Goal: Task Accomplishment & Management: Manage account settings

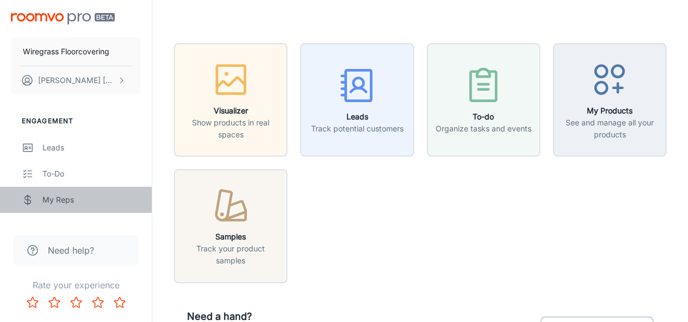
click at [54, 203] on div "My Reps" at bounding box center [91, 200] width 98 height 12
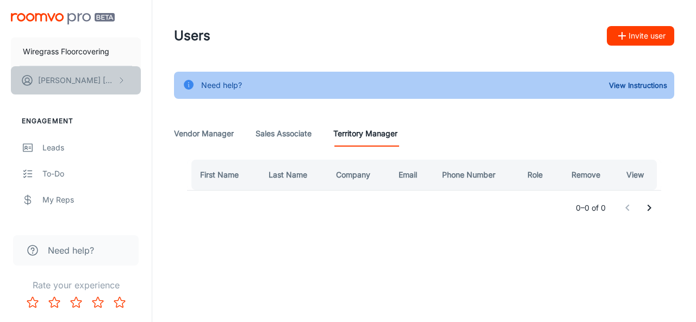
click at [94, 82] on p "[PERSON_NAME]" at bounding box center [76, 81] width 77 height 12
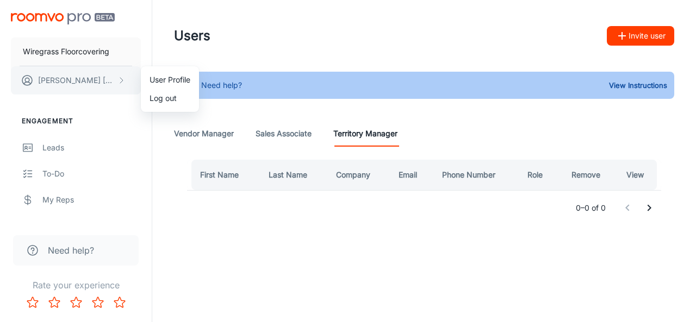
click at [94, 82] on div at bounding box center [348, 161] width 696 height 322
click at [90, 56] on p "Wiregrass Floorcovering" at bounding box center [66, 52] width 86 height 12
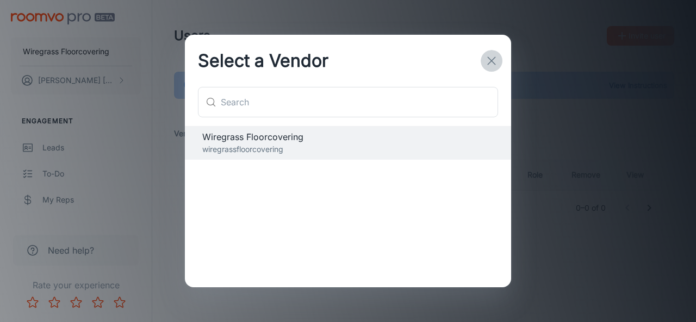
click at [493, 65] on icon "button" at bounding box center [491, 60] width 13 height 13
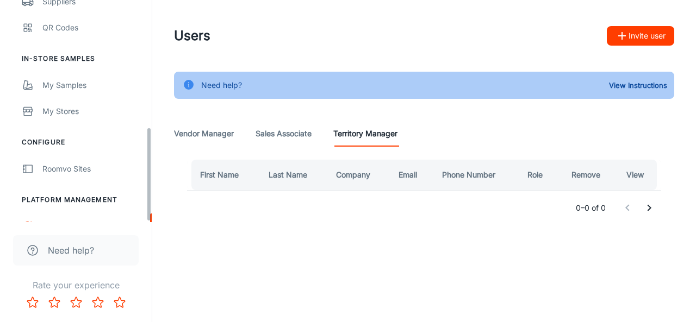
scroll to position [299, 0]
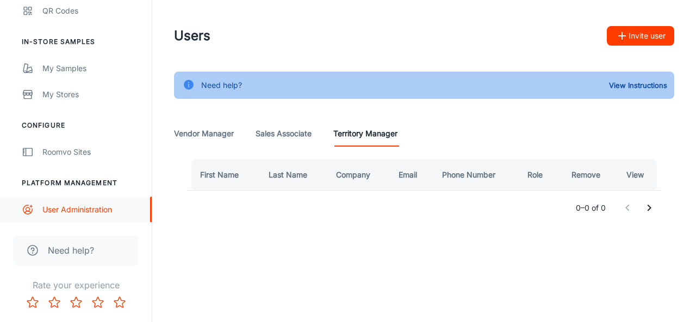
click at [100, 213] on div "User Administration" at bounding box center [91, 210] width 98 height 12
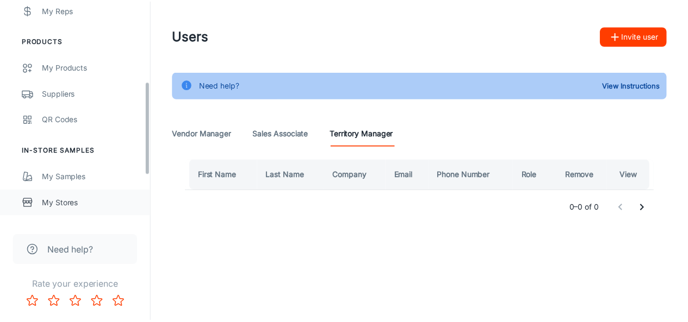
scroll to position [299, 0]
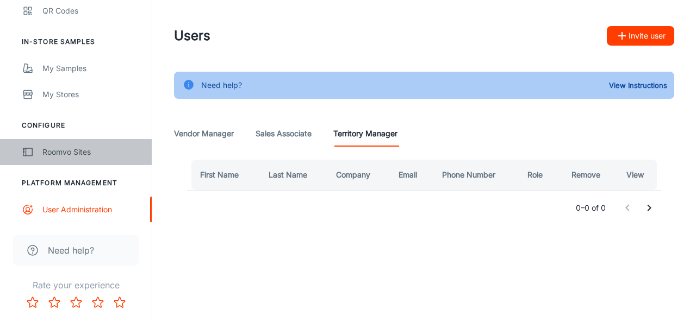
click at [88, 151] on div "Roomvo Sites" at bounding box center [91, 152] width 98 height 12
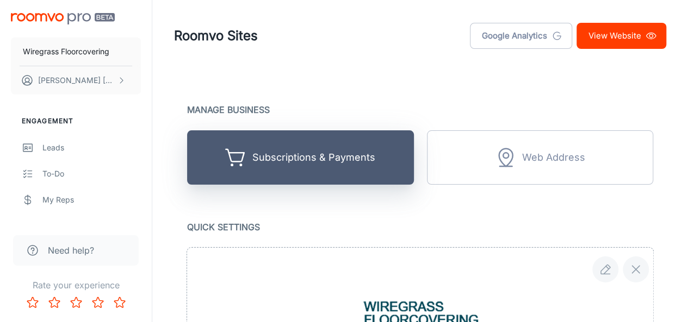
click at [368, 172] on button "Subscriptions & Payments" at bounding box center [300, 158] width 227 height 54
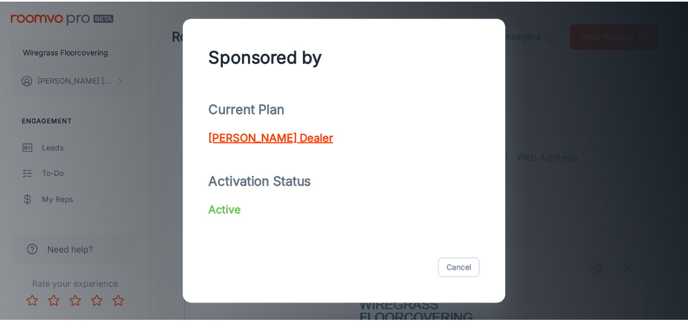
scroll to position [80, 0]
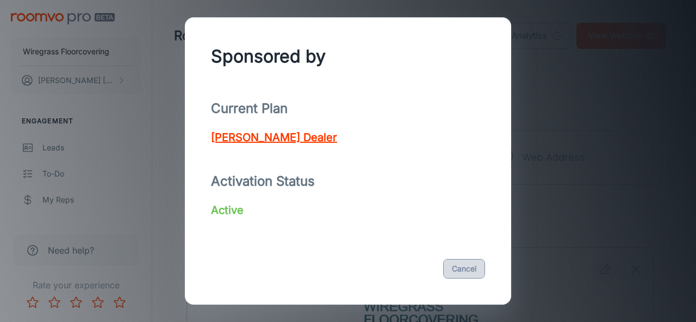
click at [455, 270] on button "Cancel" at bounding box center [464, 269] width 42 height 20
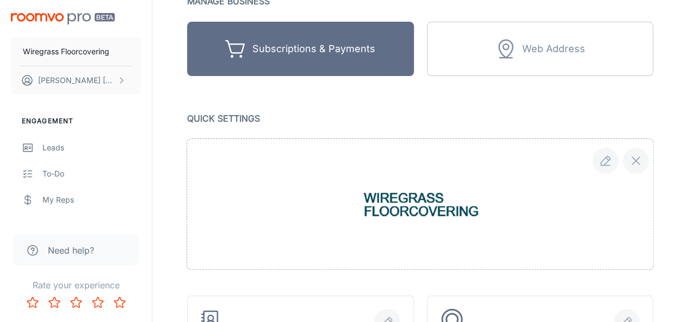
scroll to position [218, 0]
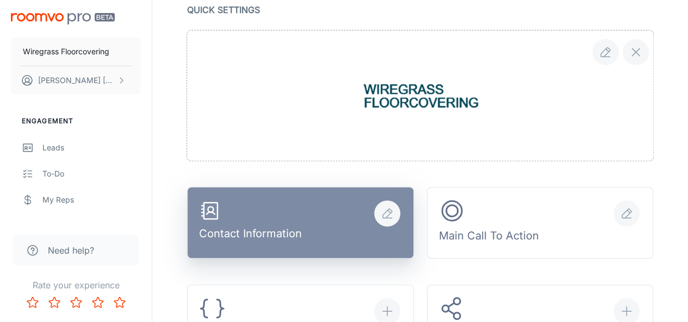
click at [389, 222] on div "button" at bounding box center [387, 214] width 26 height 26
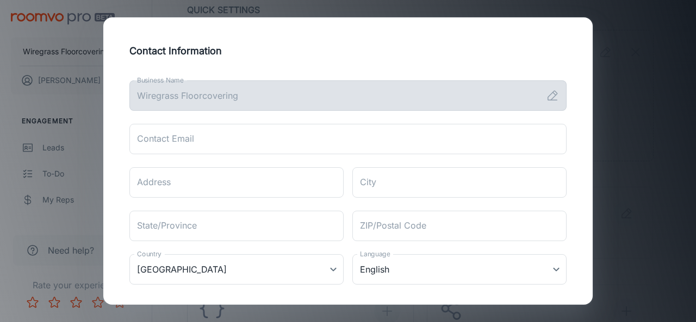
click at [472, 64] on h2 "Contact Information" at bounding box center [347, 50] width 463 height 41
click at [687, 156] on div "Contact Information Business Name Wiregrass Floorcovering Business Name Contact…" at bounding box center [348, 161] width 696 height 322
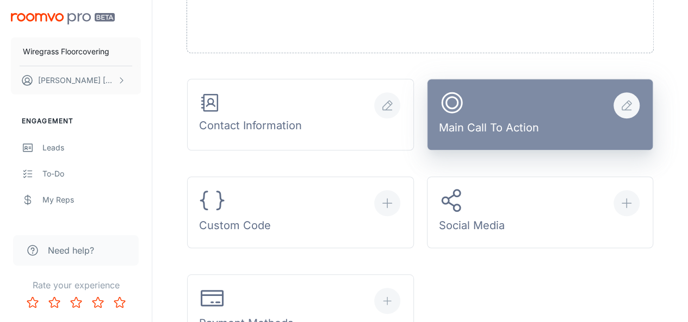
scroll to position [326, 0]
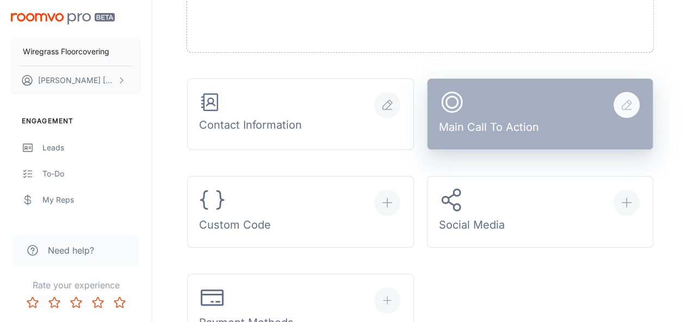
click at [526, 125] on div "Main Call To Action" at bounding box center [489, 114] width 100 height 51
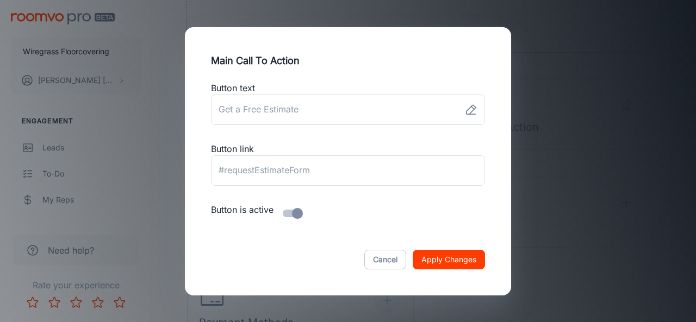
click at [565, 232] on div "Main Call To Action Button text ​ Button link ​ Button is active Cancel Apply C…" at bounding box center [348, 161] width 696 height 322
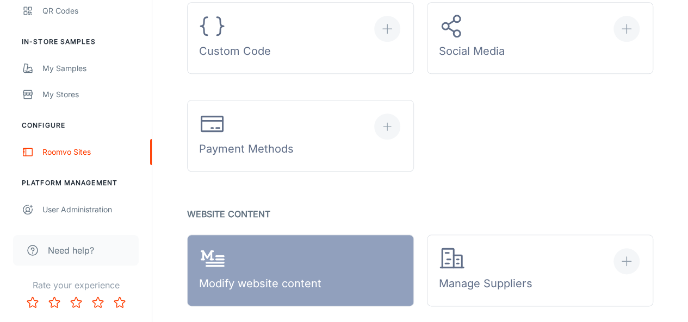
scroll to position [486, 0]
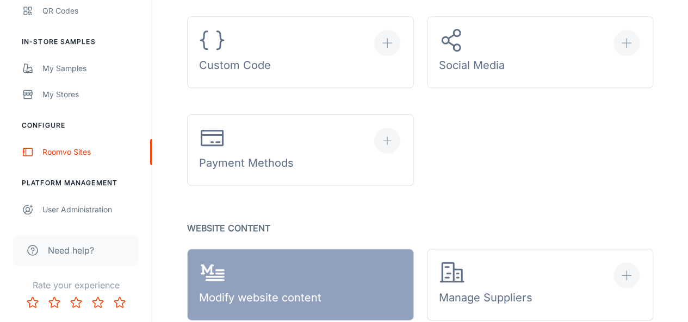
click at [307, 163] on button "Payment Methods" at bounding box center [300, 150] width 227 height 72
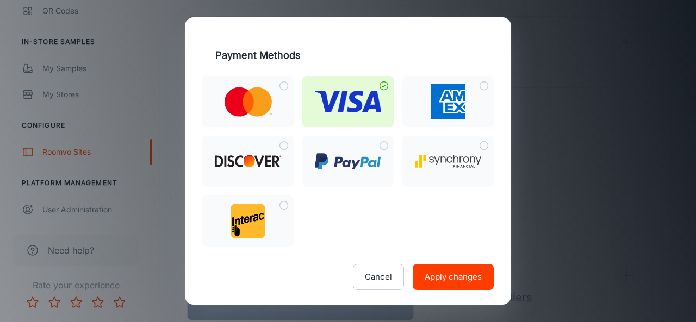
click at [359, 103] on img at bounding box center [348, 102] width 66 height 22
click at [374, 96] on input "checkbox" at bounding box center [384, 86] width 20 height 20
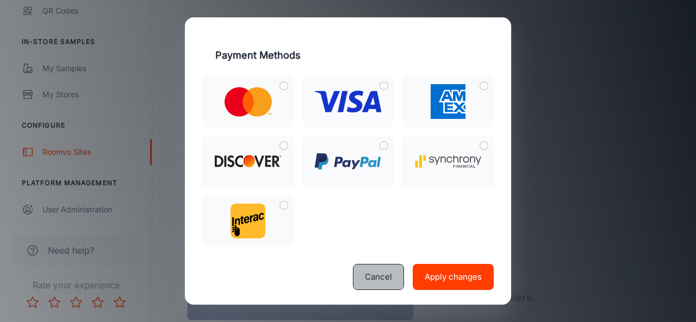
click at [376, 274] on button "Cancel" at bounding box center [378, 277] width 51 height 26
checkbox input "true"
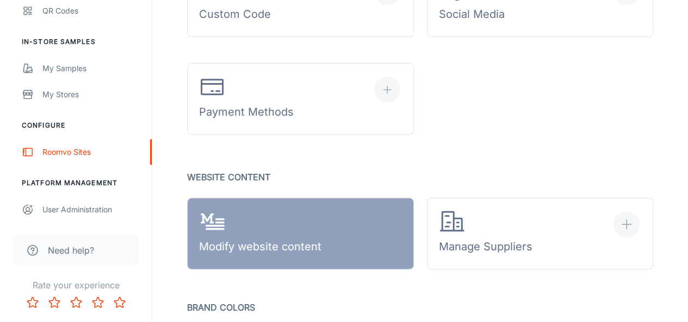
scroll to position [649, 0]
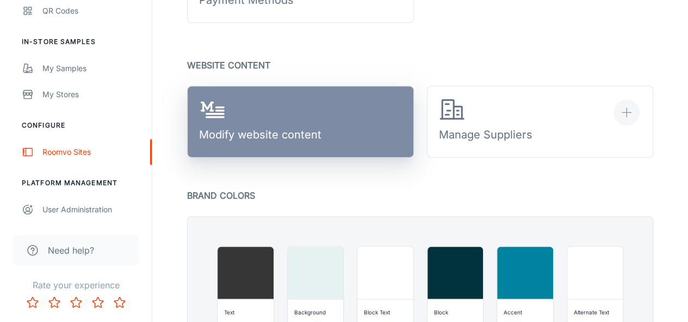
click at [323, 124] on link "Modify website content" at bounding box center [300, 122] width 227 height 72
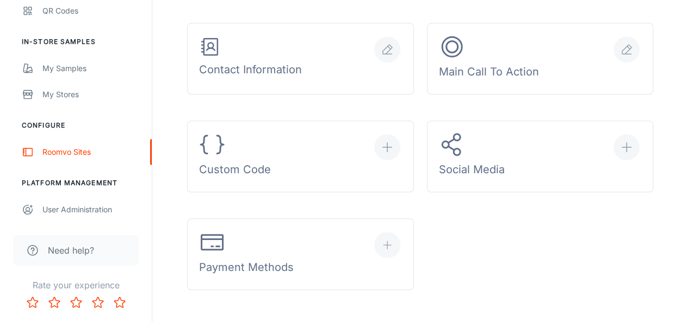
scroll to position [377, 0]
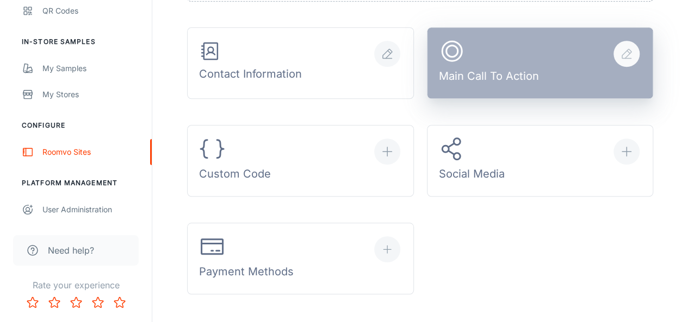
click at [496, 77] on div "Main Call To Action" at bounding box center [489, 63] width 100 height 51
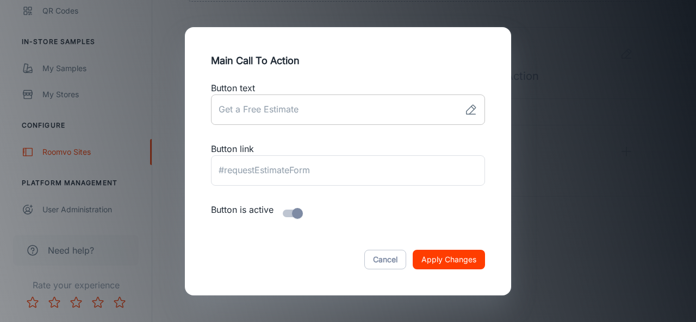
click at [475, 112] on icon at bounding box center [470, 109] width 13 height 13
click at [319, 120] on input "link" at bounding box center [335, 110] width 249 height 30
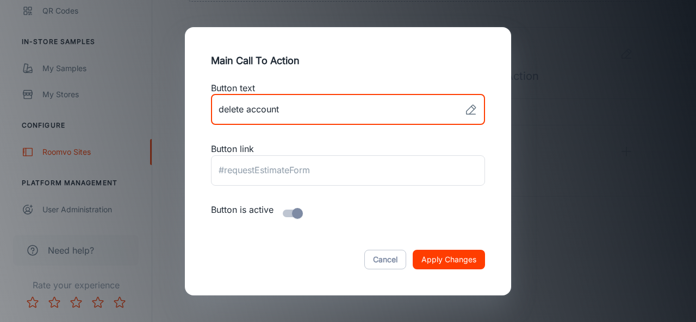
type input "delete account"
click at [413, 250] on button "Apply Changes" at bounding box center [449, 260] width 72 height 20
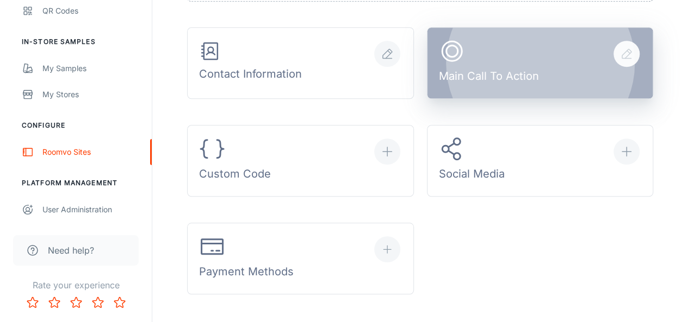
click at [512, 60] on div "Main Call To Action" at bounding box center [489, 63] width 100 height 51
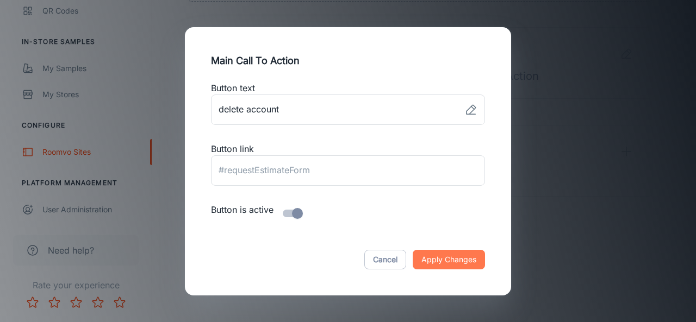
click at [443, 257] on button "Apply Changes" at bounding box center [449, 260] width 72 height 20
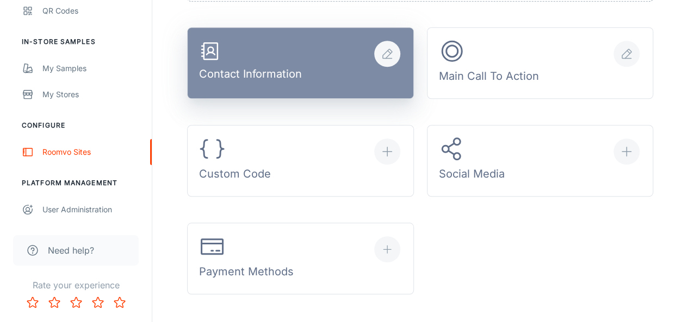
click at [319, 67] on button "Contact Information" at bounding box center [300, 63] width 227 height 72
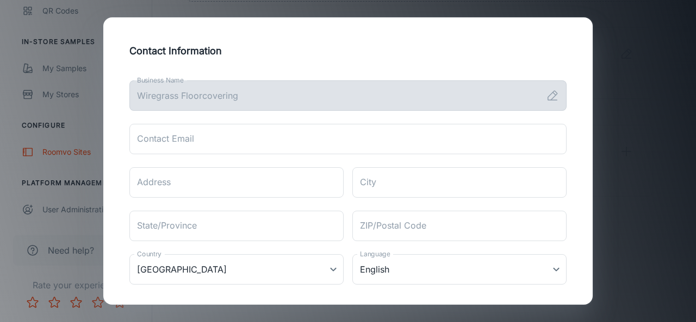
click at [318, 65] on h2 "Contact Information" at bounding box center [347, 50] width 463 height 41
click at [662, 74] on div "Contact Information Business Name Wiregrass Floorcovering Business Name Contact…" at bounding box center [348, 161] width 696 height 322
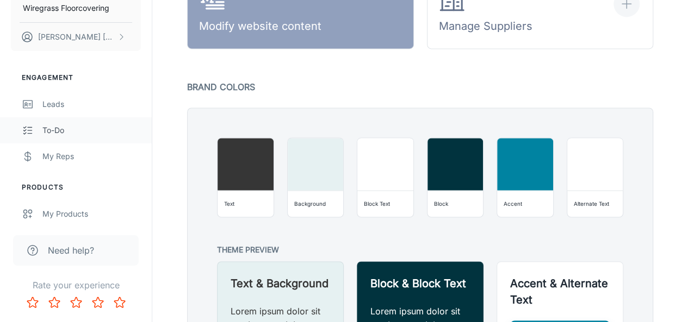
scroll to position [0, 0]
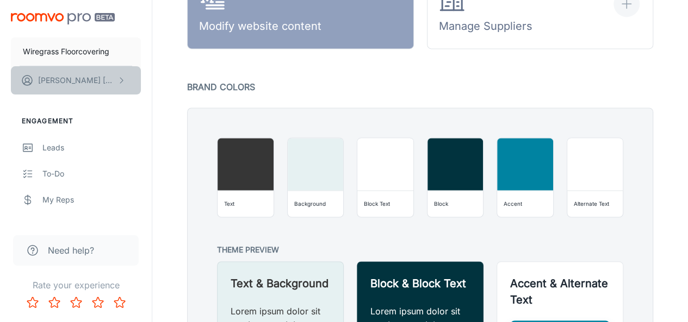
click at [125, 80] on icon "scrollable content" at bounding box center [121, 80] width 9 height 9
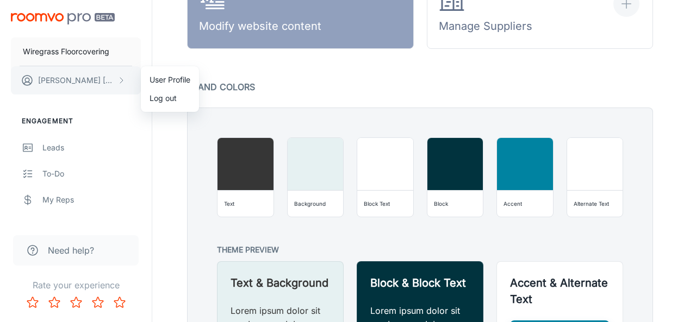
click at [125, 80] on div at bounding box center [348, 161] width 696 height 322
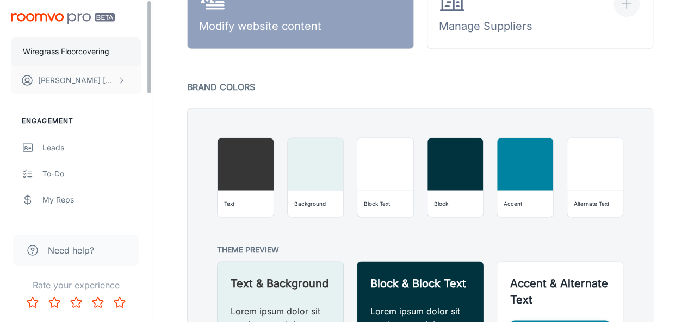
click at [121, 55] on button "Wiregrass Floorcovering" at bounding box center [76, 52] width 130 height 28
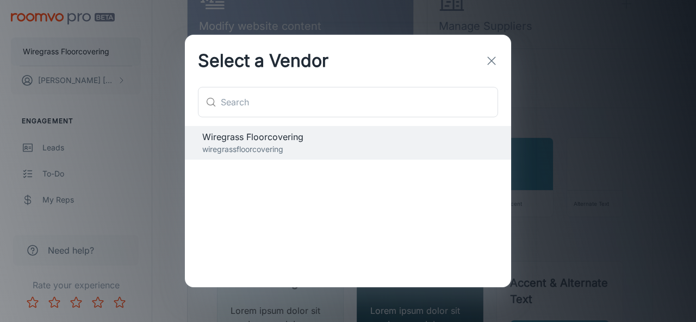
click at [121, 55] on div "Select a Vendor ​ ​ Wiregrass Floorcovering wiregrassfloorcovering" at bounding box center [348, 161] width 696 height 322
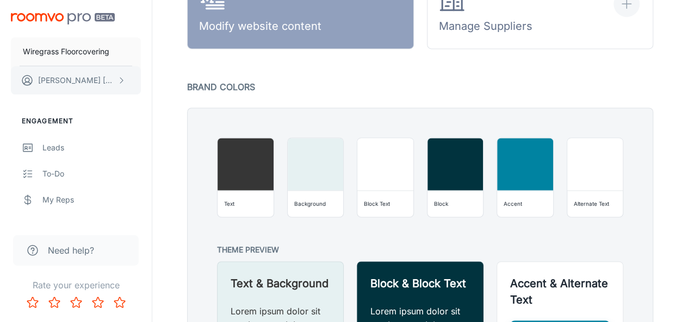
click at [125, 85] on button "[PERSON_NAME]" at bounding box center [76, 80] width 130 height 28
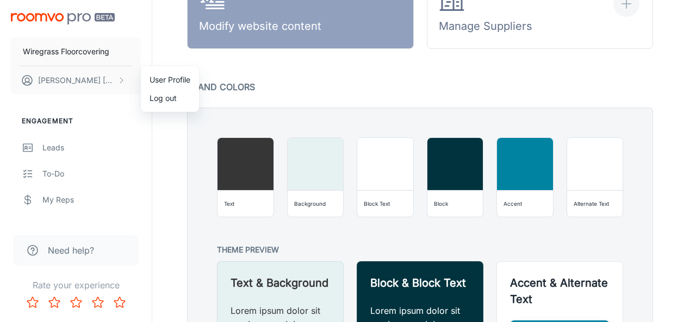
click at [175, 81] on li "User Profile" at bounding box center [170, 80] width 58 height 18
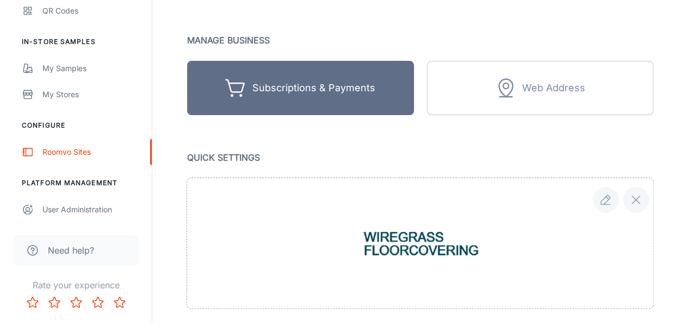
scroll to position [109, 0]
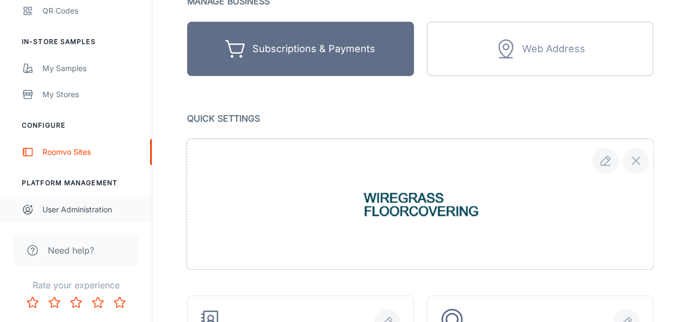
click at [104, 206] on div "User Administration" at bounding box center [91, 210] width 98 height 12
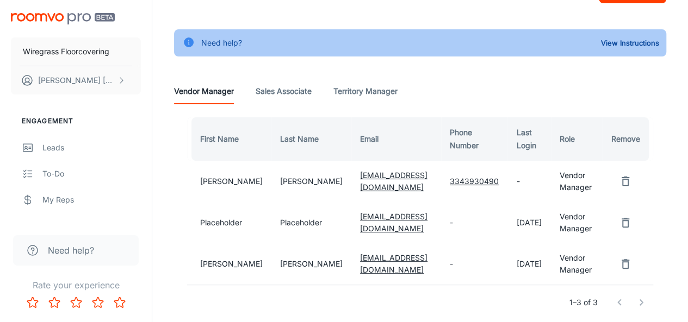
scroll to position [96, 0]
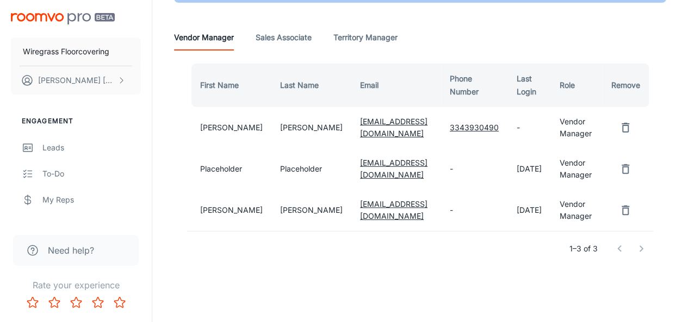
click at [294, 38] on Associate "Sales Associate" at bounding box center [284, 37] width 56 height 26
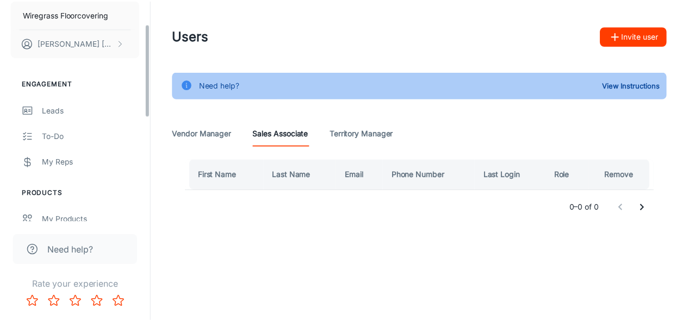
scroll to position [54, 0]
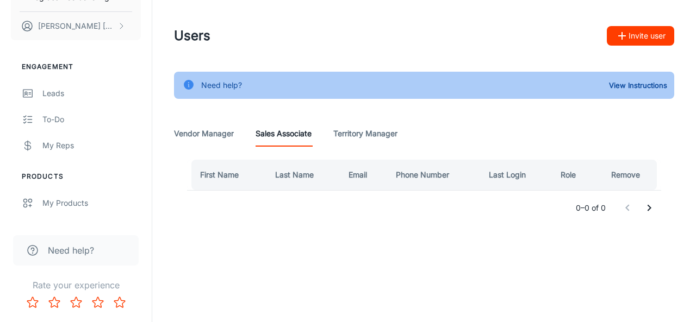
click at [107, 249] on div "Need help?" at bounding box center [76, 250] width 126 height 30
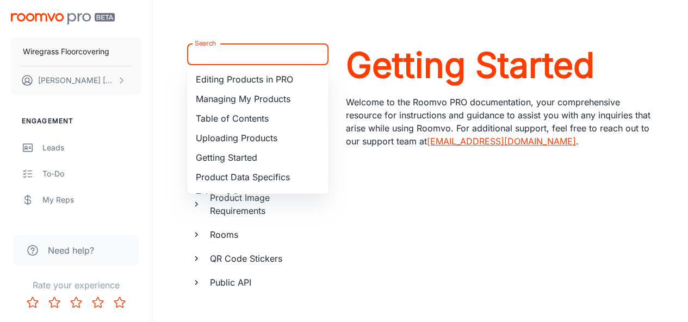
click at [260, 50] on input "Search" at bounding box center [248, 54] width 117 height 15
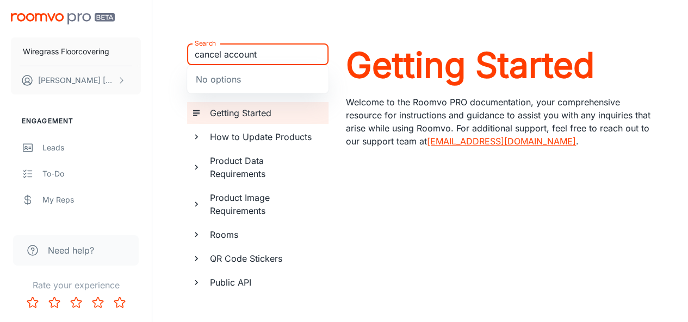
type input "cancel account"
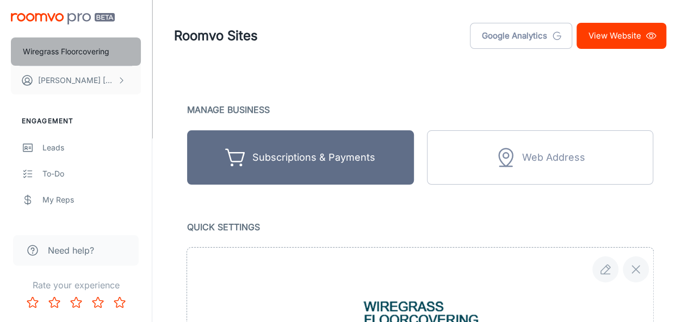
click at [101, 46] on p "Wiregrass Floorcovering" at bounding box center [66, 52] width 86 height 12
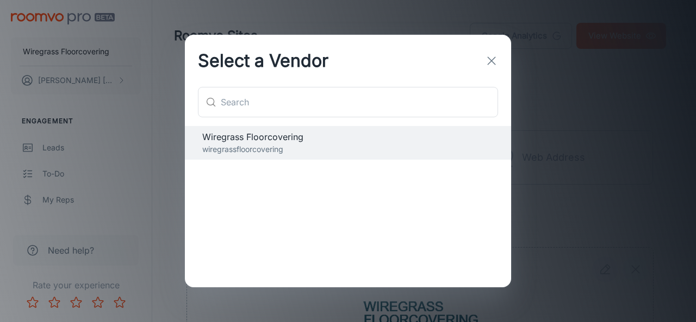
click at [88, 80] on div "Select a Vendor ​ ​ Wiregrass Floorcovering wiregrassfloorcovering" at bounding box center [348, 161] width 696 height 322
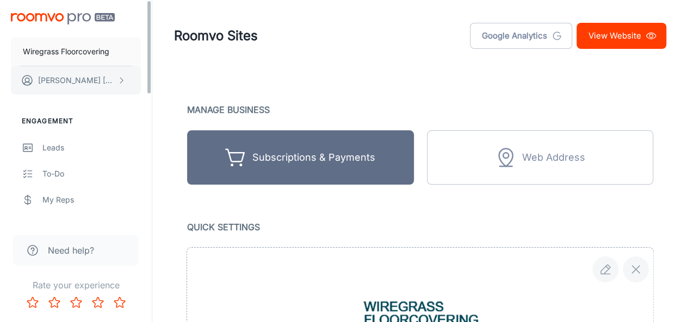
click at [87, 81] on p "[PERSON_NAME]" at bounding box center [76, 81] width 77 height 12
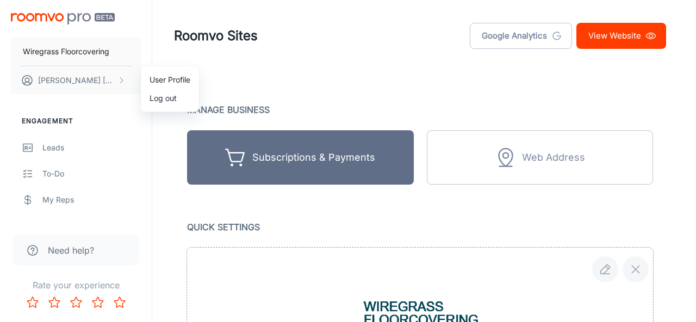
click at [172, 79] on li "User Profile" at bounding box center [170, 80] width 58 height 18
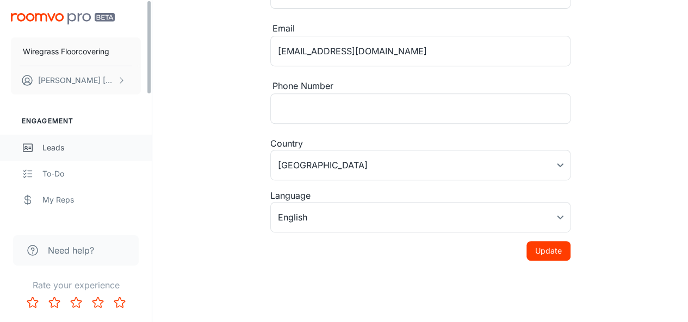
scroll to position [54, 0]
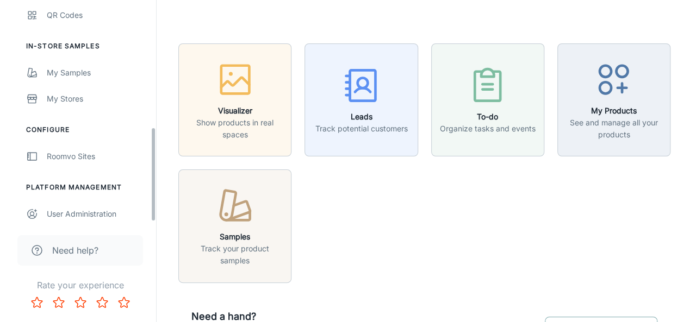
scroll to position [299, 0]
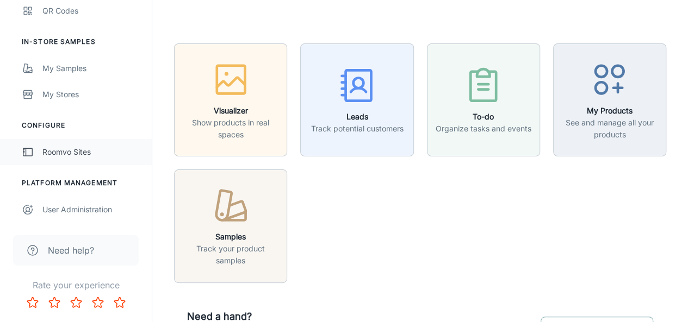
click at [75, 151] on div "Roomvo Sites" at bounding box center [91, 152] width 98 height 12
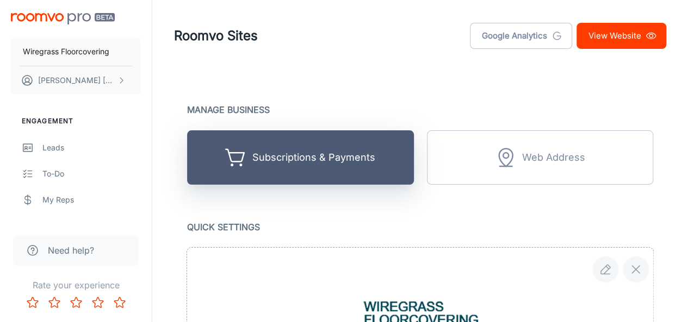
click at [287, 158] on div "Subscriptions & Payments" at bounding box center [313, 158] width 123 height 17
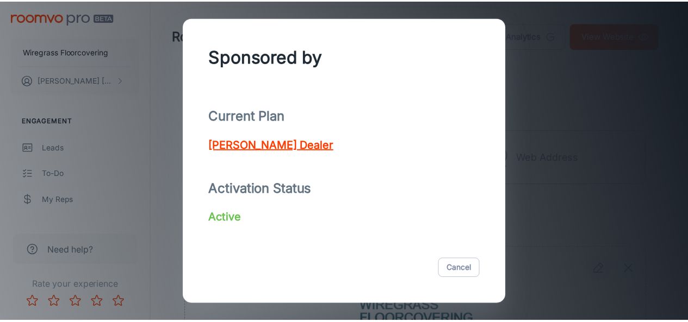
scroll to position [80, 0]
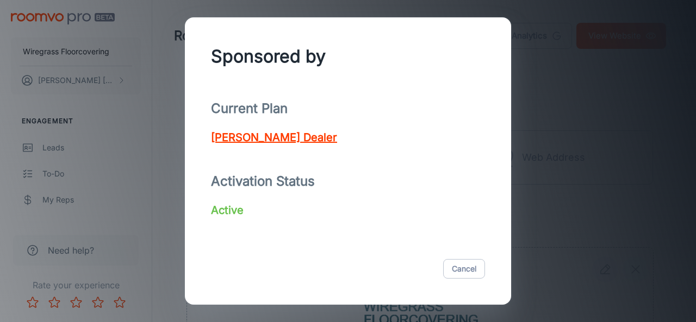
click at [224, 213] on p "Active" at bounding box center [227, 210] width 33 height 16
click at [224, 212] on p "Active" at bounding box center [227, 210] width 33 height 16
click at [224, 209] on p "Active" at bounding box center [227, 210] width 33 height 16
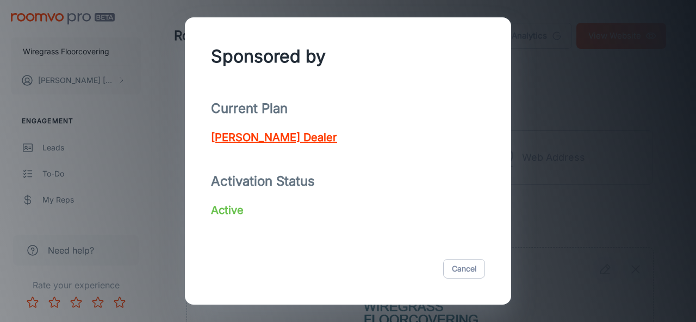
click at [257, 182] on p "Activation Status" at bounding box center [348, 182] width 274 height 20
click at [462, 268] on button "Cancel" at bounding box center [464, 269] width 42 height 20
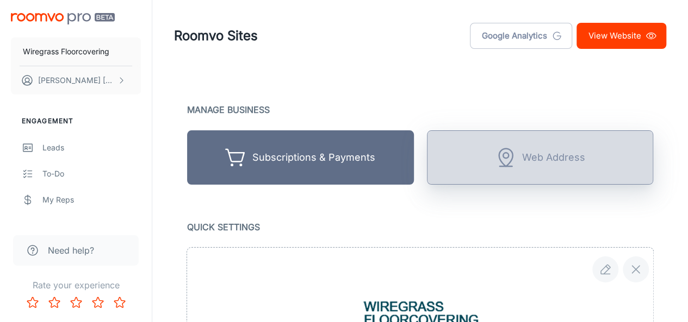
click at [565, 170] on button "Web Address" at bounding box center [540, 158] width 227 height 54
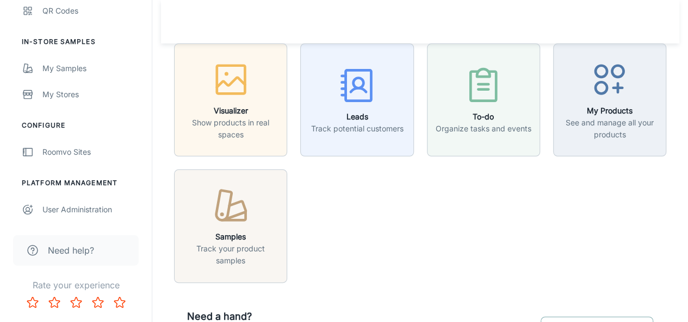
scroll to position [54, 0]
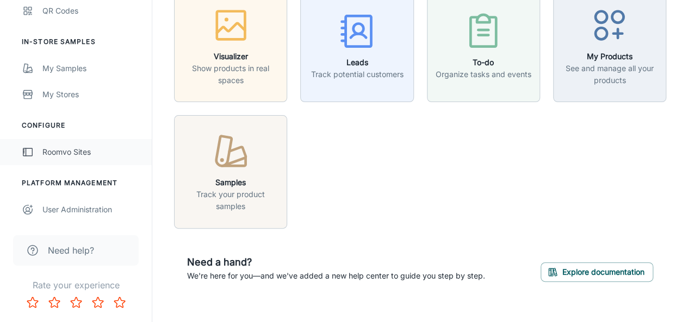
click at [79, 155] on div "Roomvo Sites" at bounding box center [91, 152] width 98 height 12
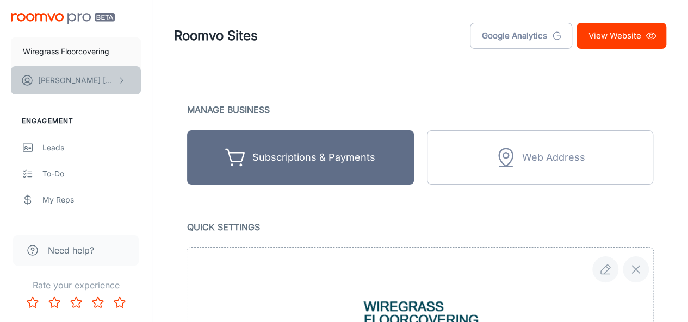
click at [102, 84] on p "[PERSON_NAME]" at bounding box center [76, 81] width 77 height 12
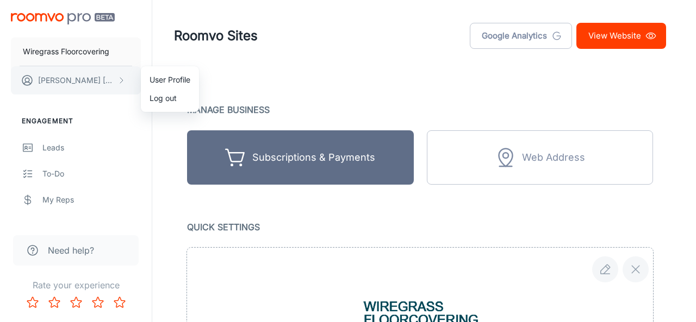
click at [102, 84] on div at bounding box center [348, 161] width 696 height 322
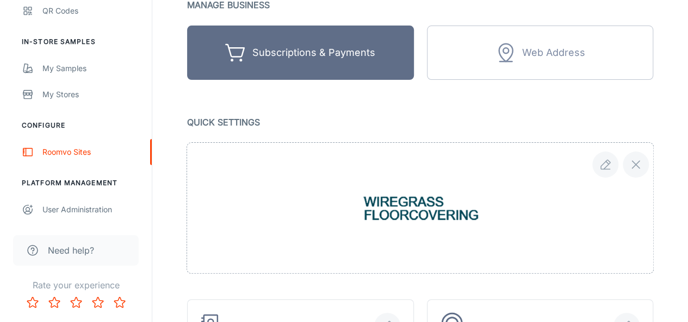
scroll to position [109, 0]
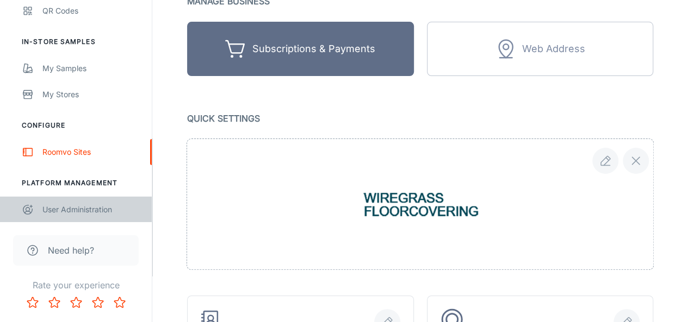
click at [95, 205] on div "User Administration" at bounding box center [91, 210] width 98 height 12
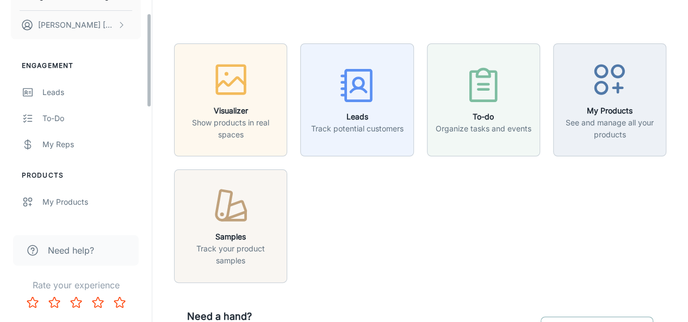
scroll to position [27, 0]
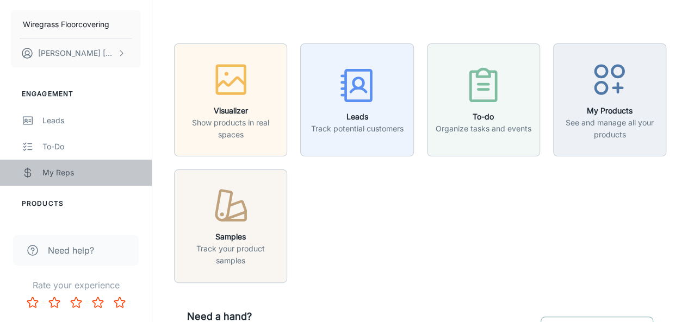
click at [58, 174] on div "My Reps" at bounding box center [91, 173] width 98 height 12
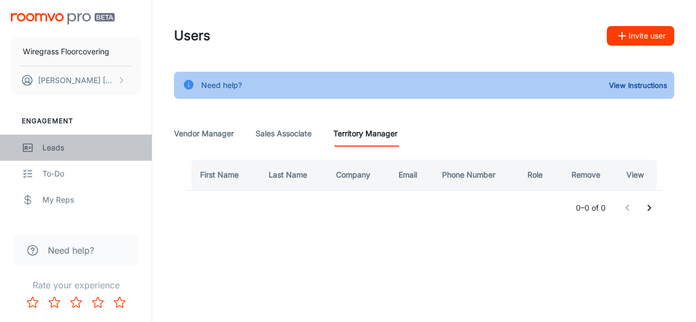
click at [58, 146] on div "Leads" at bounding box center [91, 148] width 98 height 12
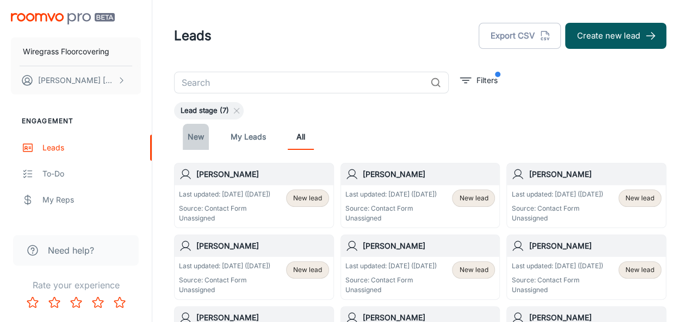
click at [194, 138] on link "New" at bounding box center [196, 137] width 26 height 26
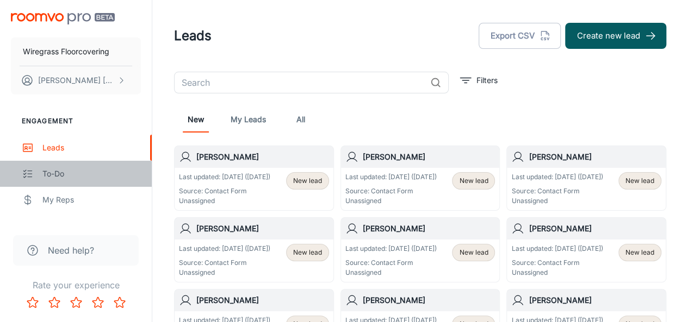
click at [64, 173] on div "To-do" at bounding box center [91, 174] width 98 height 12
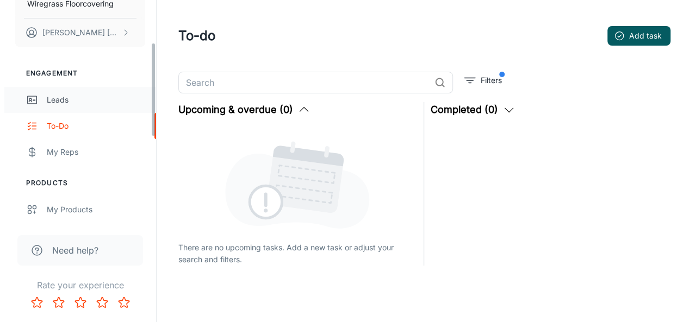
scroll to position [109, 0]
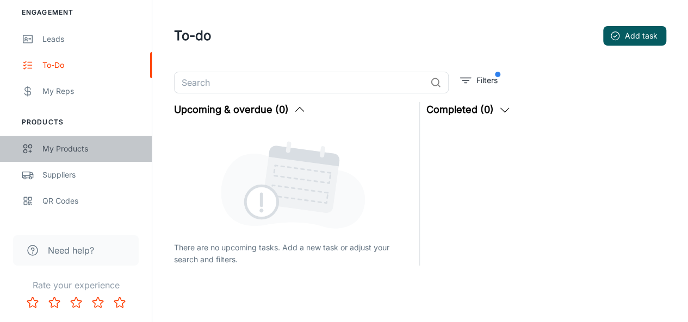
click at [79, 151] on div "My Products" at bounding box center [91, 149] width 98 height 12
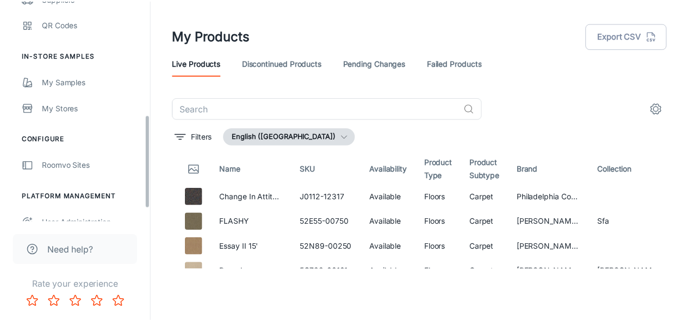
scroll to position [299, 0]
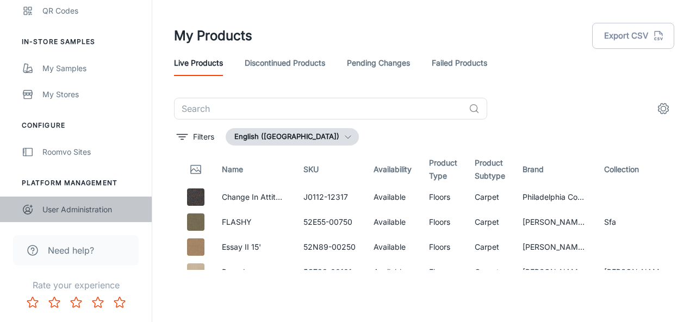
click at [74, 212] on div "User Administration" at bounding box center [91, 210] width 98 height 12
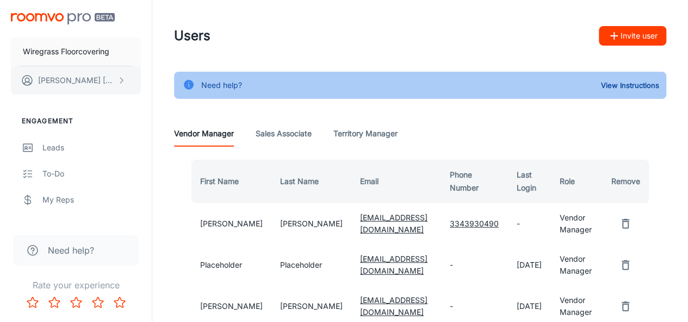
click at [97, 79] on p "[PERSON_NAME]" at bounding box center [76, 81] width 77 height 12
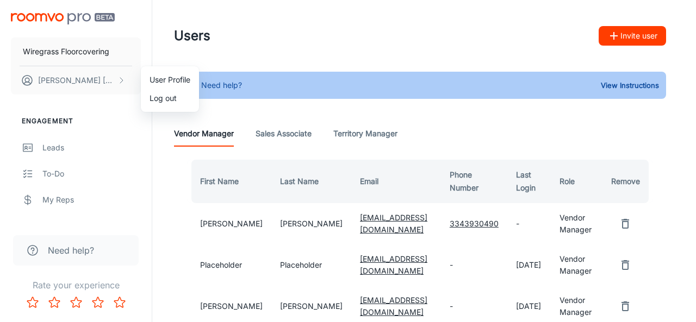
click at [224, 117] on div at bounding box center [348, 161] width 696 height 322
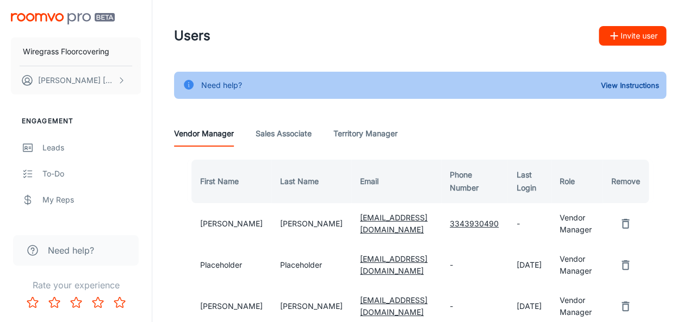
click at [251, 84] on div "Need help? View Instructions" at bounding box center [420, 85] width 492 height 27
click at [243, 83] on div "Need help? View Instructions" at bounding box center [420, 85] width 492 height 27
click at [647, 85] on button "View Instructions" at bounding box center [630, 85] width 64 height 16
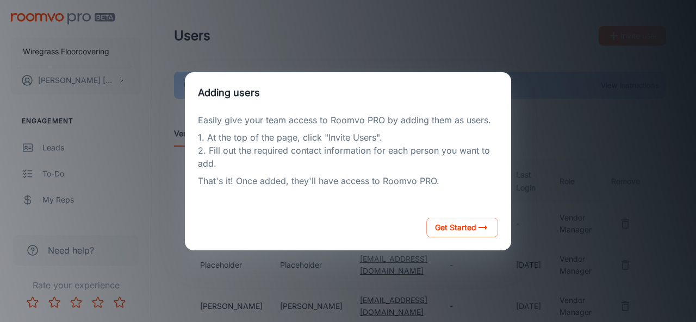
click at [595, 121] on div "Adding users Easily give your team access to Roomvo PRO by adding them as users…" at bounding box center [348, 161] width 670 height 296
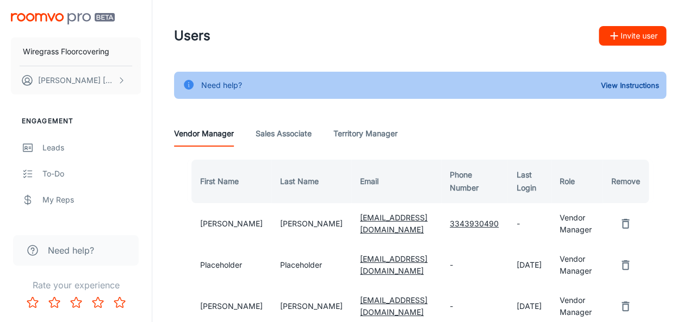
click at [99, 249] on div "Need help?" at bounding box center [76, 250] width 126 height 30
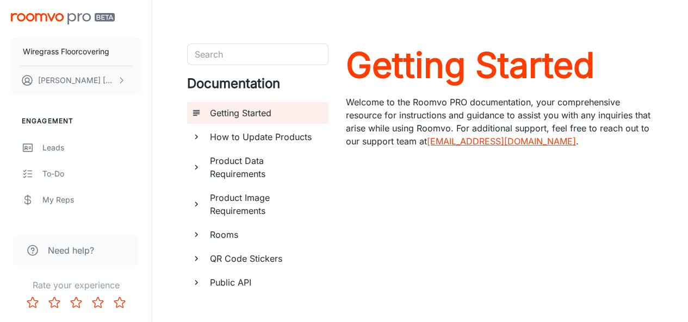
click at [476, 137] on link "support@roomvo.com" at bounding box center [501, 141] width 149 height 11
click at [477, 139] on link "support@roomvo.com" at bounding box center [501, 141] width 149 height 11
click at [643, 36] on header at bounding box center [420, 22] width 518 height 44
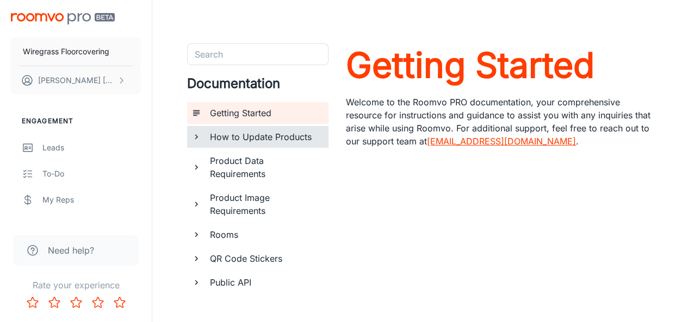
click at [291, 137] on h6 "How to Update Products" at bounding box center [265, 137] width 110 height 13
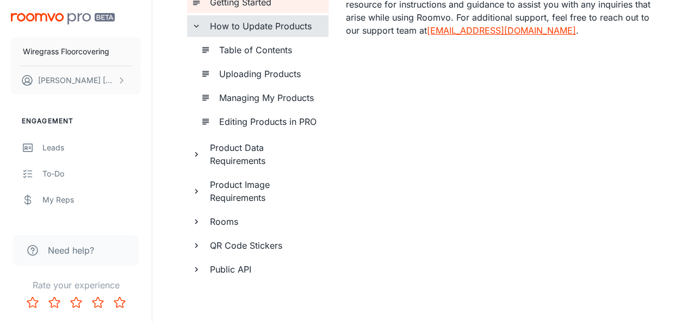
scroll to position [114, 0]
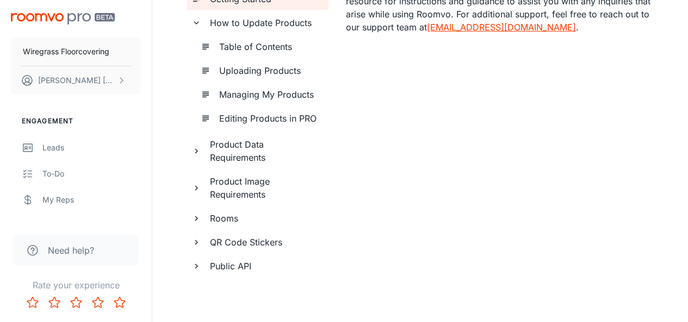
click at [83, 249] on span "Need help?" at bounding box center [71, 250] width 46 height 13
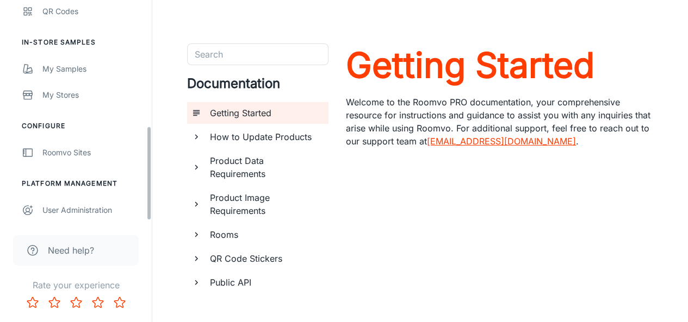
scroll to position [299, 0]
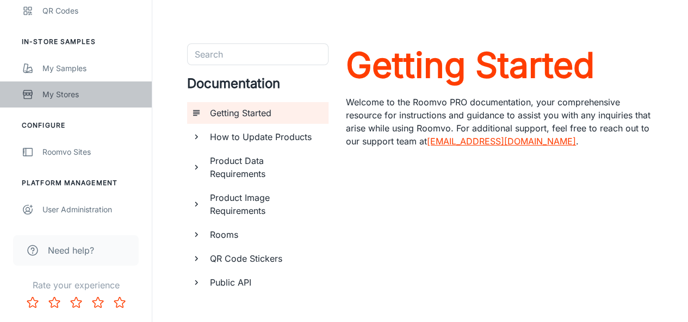
click at [78, 95] on div "My Stores" at bounding box center [91, 95] width 98 height 12
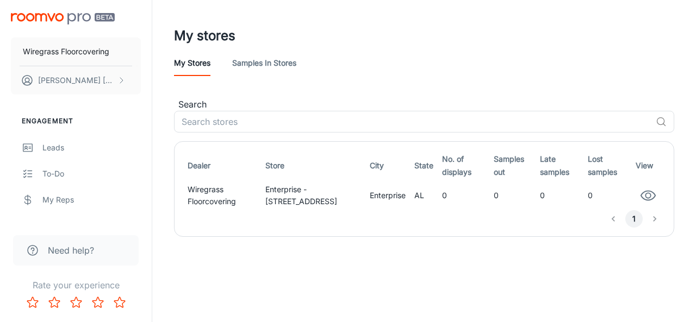
click at [655, 218] on li "pagination navigation" at bounding box center [654, 218] width 21 height 17
click at [647, 197] on circle "button" at bounding box center [648, 195] width 5 height 5
